Goal: Information Seeking & Learning: Learn about a topic

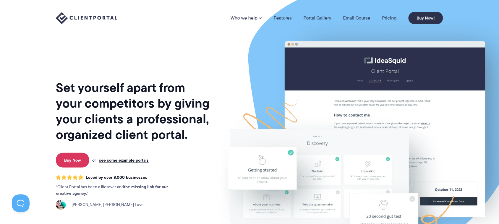
click at [290, 17] on link "Features" at bounding box center [283, 18] width 18 height 5
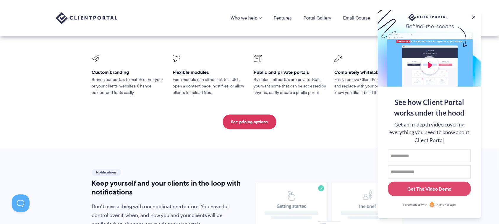
scroll to position [281, 0]
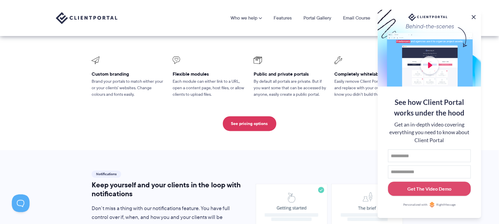
click at [475, 15] on button at bounding box center [473, 17] width 7 height 7
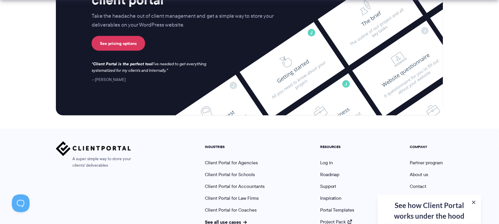
scroll to position [1597, 0]
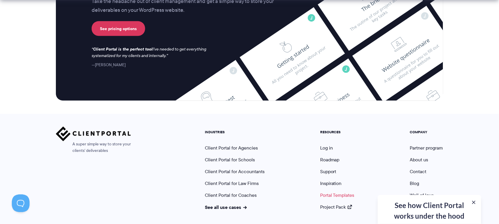
click at [340, 192] on link "Portal Templates" at bounding box center [337, 195] width 34 height 7
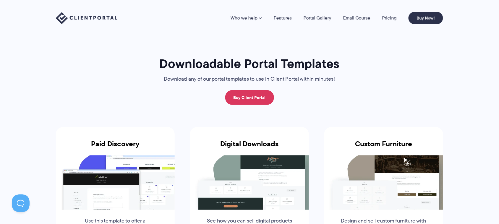
click at [359, 20] on link "Email Course" at bounding box center [356, 18] width 27 height 5
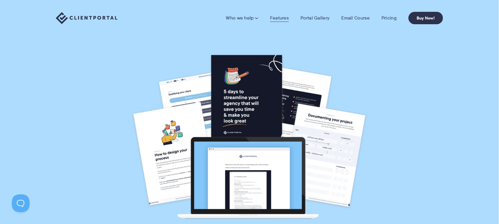
click at [271, 15] on link "Features" at bounding box center [279, 18] width 19 height 6
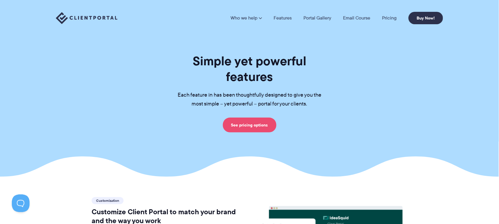
click at [263, 118] on link "See pricing options" at bounding box center [250, 125] width 54 height 15
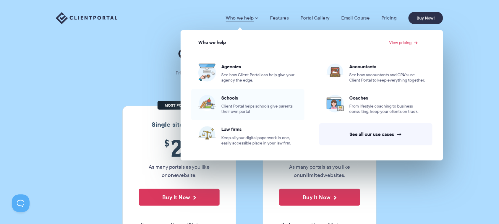
click at [239, 106] on span "Client Portal helps schools give parents their own portal" at bounding box center [259, 109] width 76 height 11
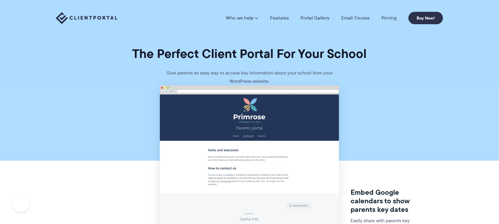
click at [392, 19] on link "Pricing" at bounding box center [389, 18] width 15 height 6
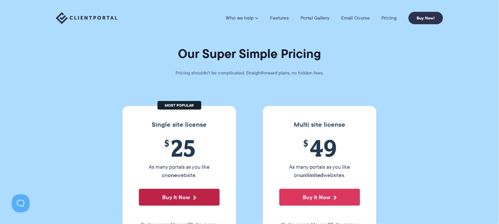
click at [201, 196] on button "Buy It Now" at bounding box center [179, 197] width 81 height 17
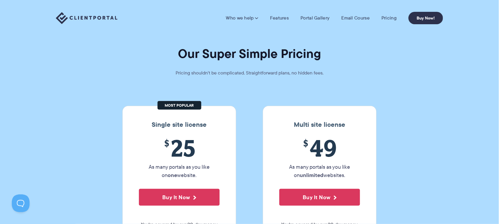
click at [420, 109] on section "Our Super Simple Pricing Pricing shouldn't be complicated. Straightforward plan…" at bounding box center [249, 113] width 499 height 227
click at [316, 19] on link "Portal Gallery" at bounding box center [315, 18] width 29 height 6
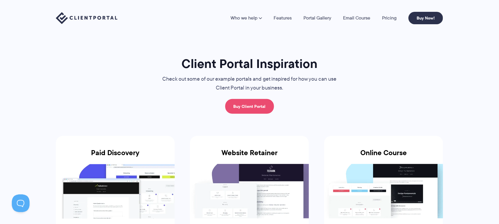
click at [258, 107] on link "Buy Client Portal" at bounding box center [249, 106] width 49 height 15
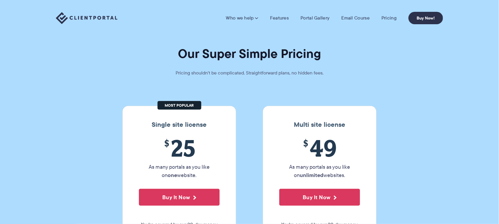
click at [243, 22] on nav "Who we help Who we help View pricing Agencies See how Client Portal can help gi…" at bounding box center [334, 18] width 217 height 12
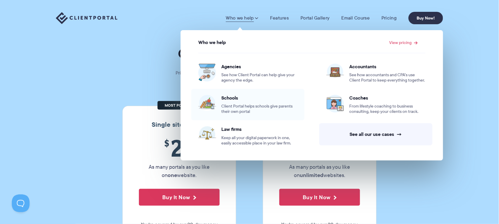
click at [230, 102] on div "Schools Client Portal helps schools give parents their own portal" at bounding box center [259, 105] width 76 height 20
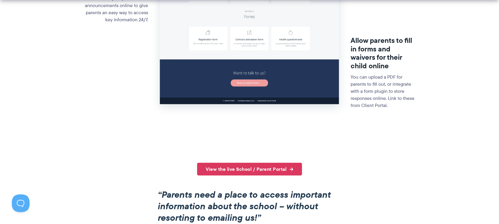
scroll to position [296, 0]
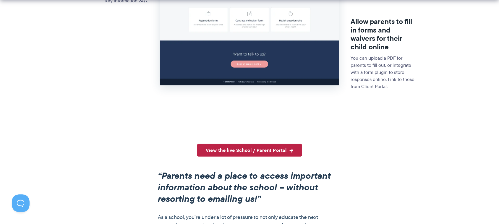
click at [271, 152] on link "View the live School / Parent Portal" at bounding box center [249, 150] width 105 height 13
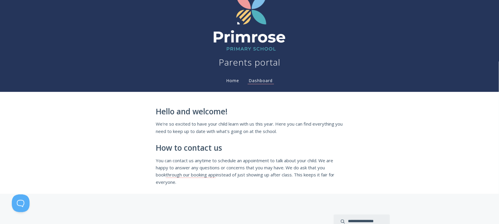
scroll to position [15, 0]
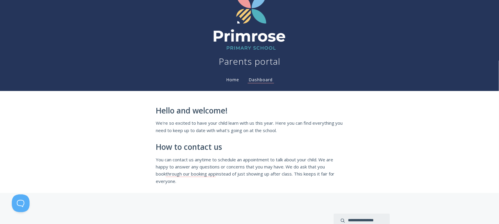
click at [231, 73] on li "Home" at bounding box center [233, 78] width 22 height 12
click at [232, 77] on link "Home" at bounding box center [232, 80] width 15 height 6
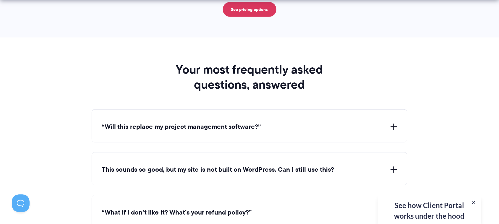
scroll to position [2120, 0]
